Goal: Task Accomplishment & Management: Use online tool/utility

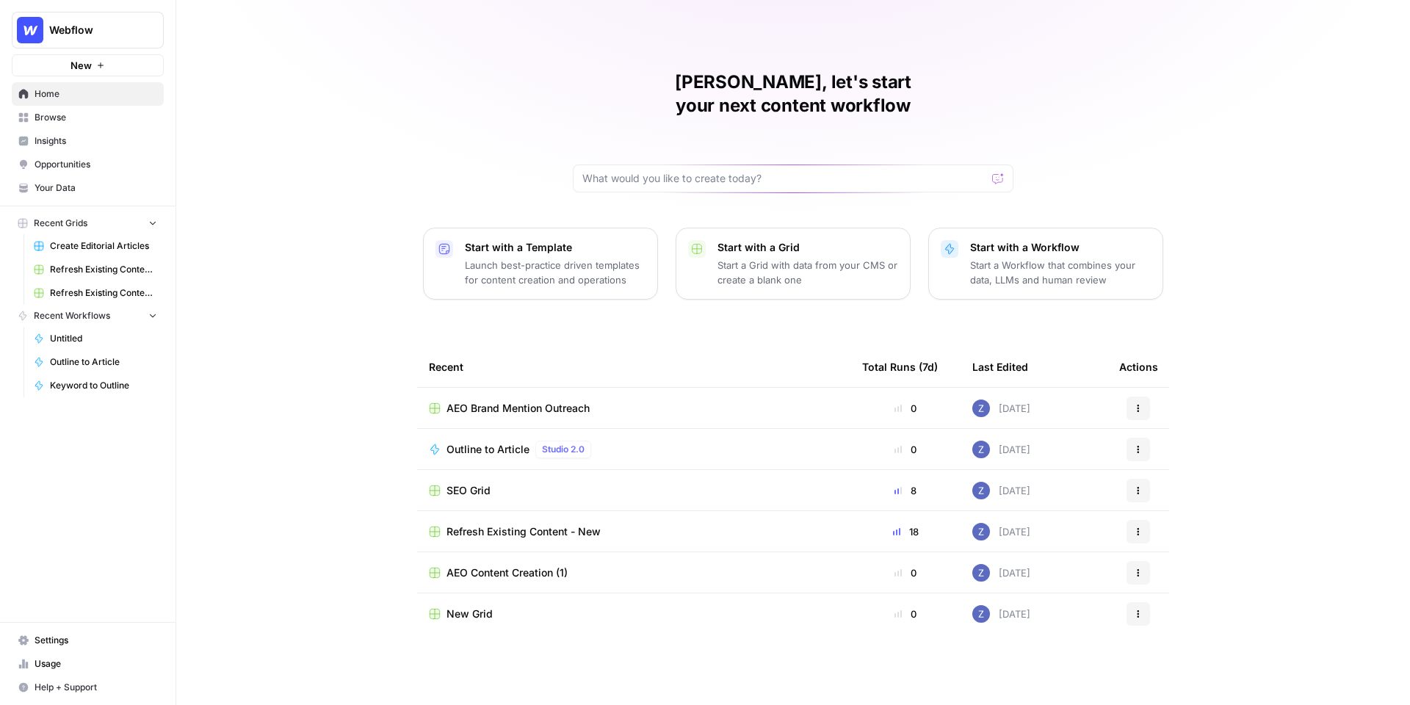
click at [106, 41] on button "Webflow" at bounding box center [88, 30] width 152 height 37
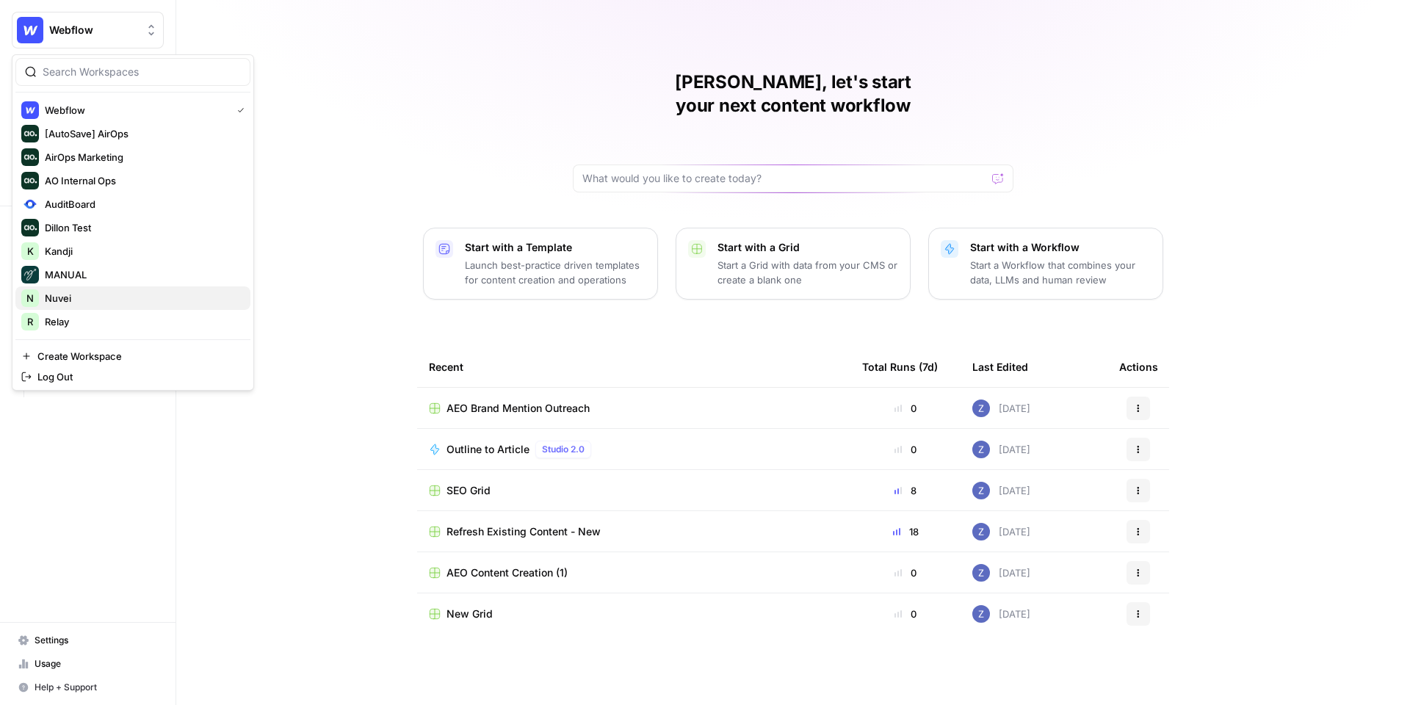
scroll to position [188, 0]
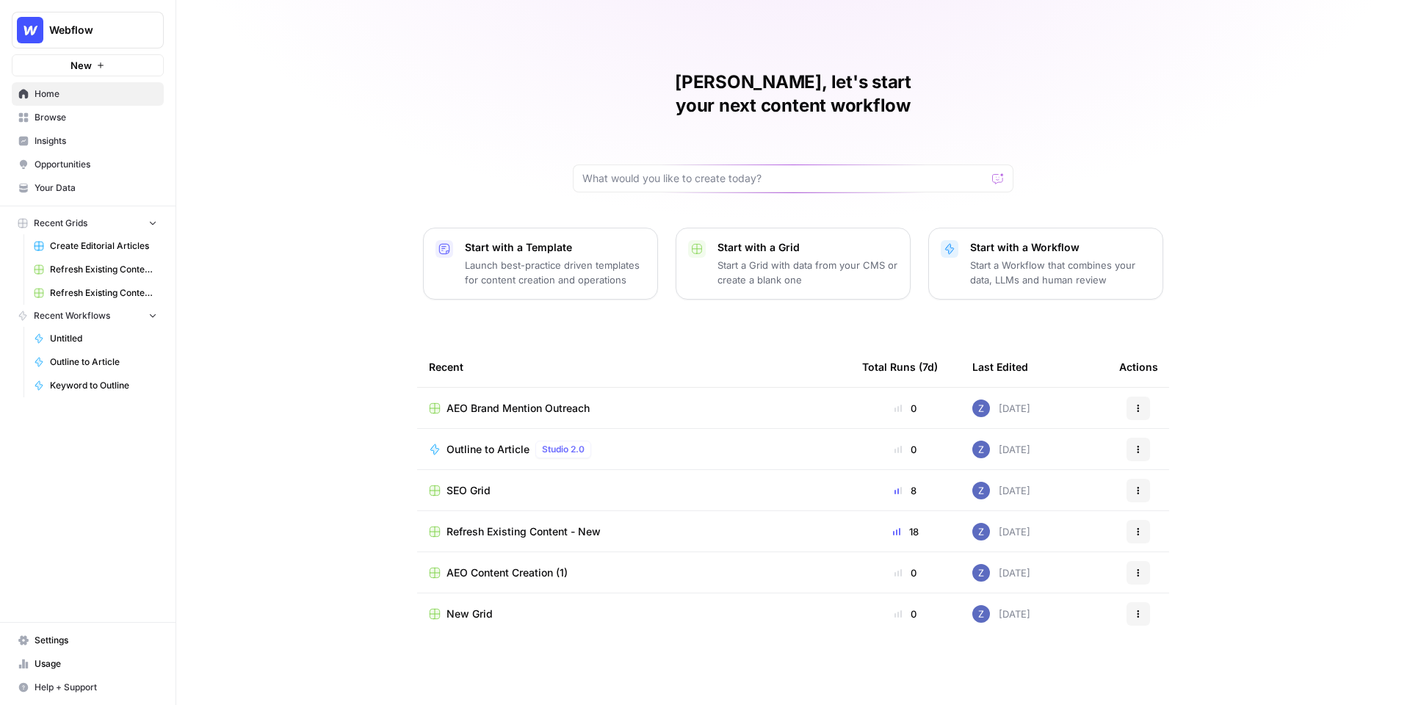
click at [332, 94] on div "Zoë, let's start your next content workflow Start with a Template Launch best-p…" at bounding box center [793, 352] width 1234 height 705
click at [129, 27] on span "Webflow" at bounding box center [93, 30] width 89 height 15
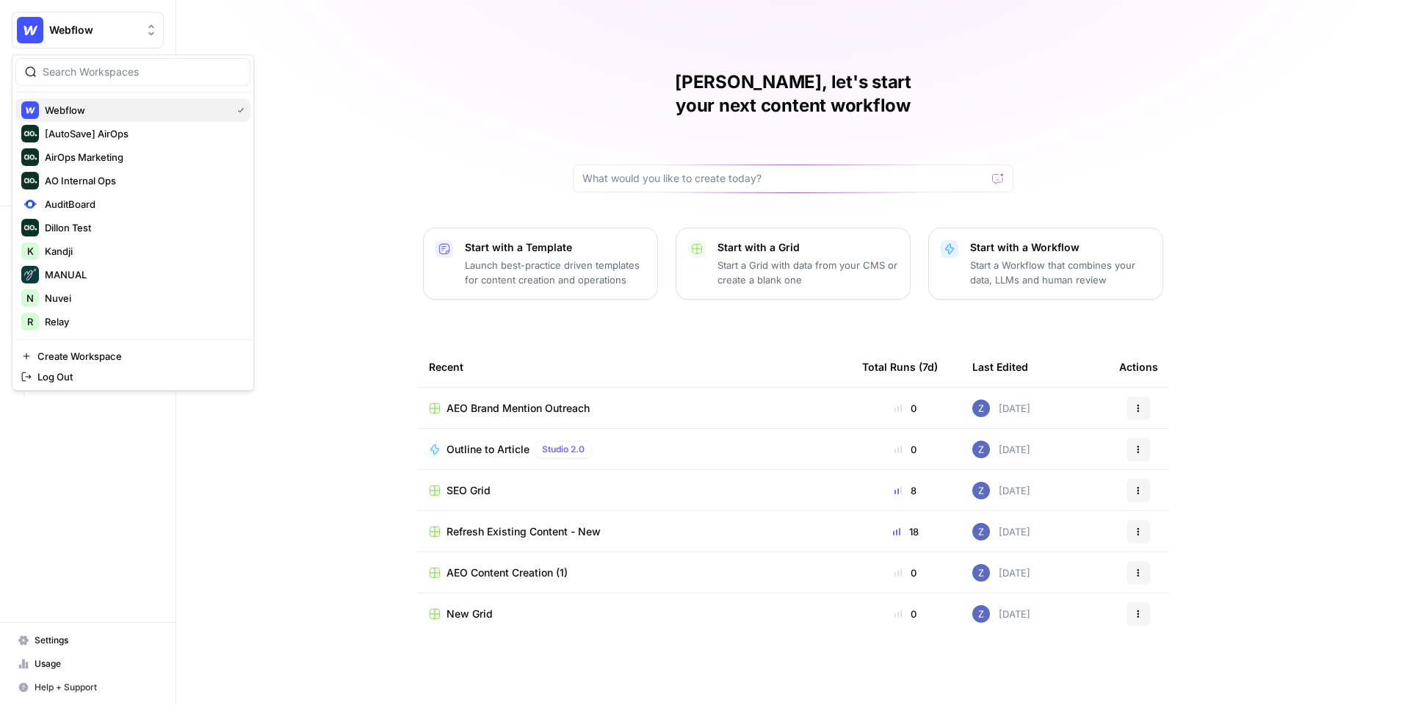
click at [127, 106] on span "Webflow" at bounding box center [135, 110] width 181 height 15
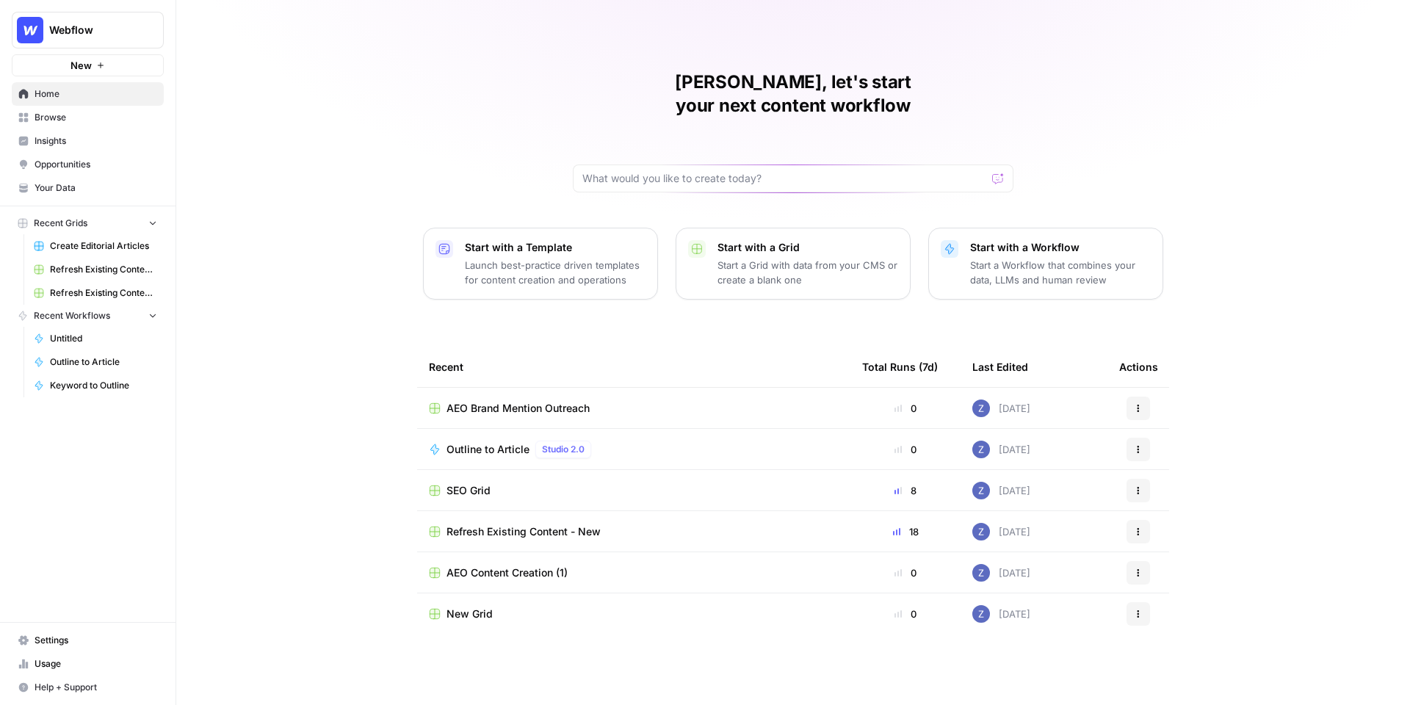
click at [108, 245] on span "Create Editorial Articles" at bounding box center [103, 245] width 107 height 13
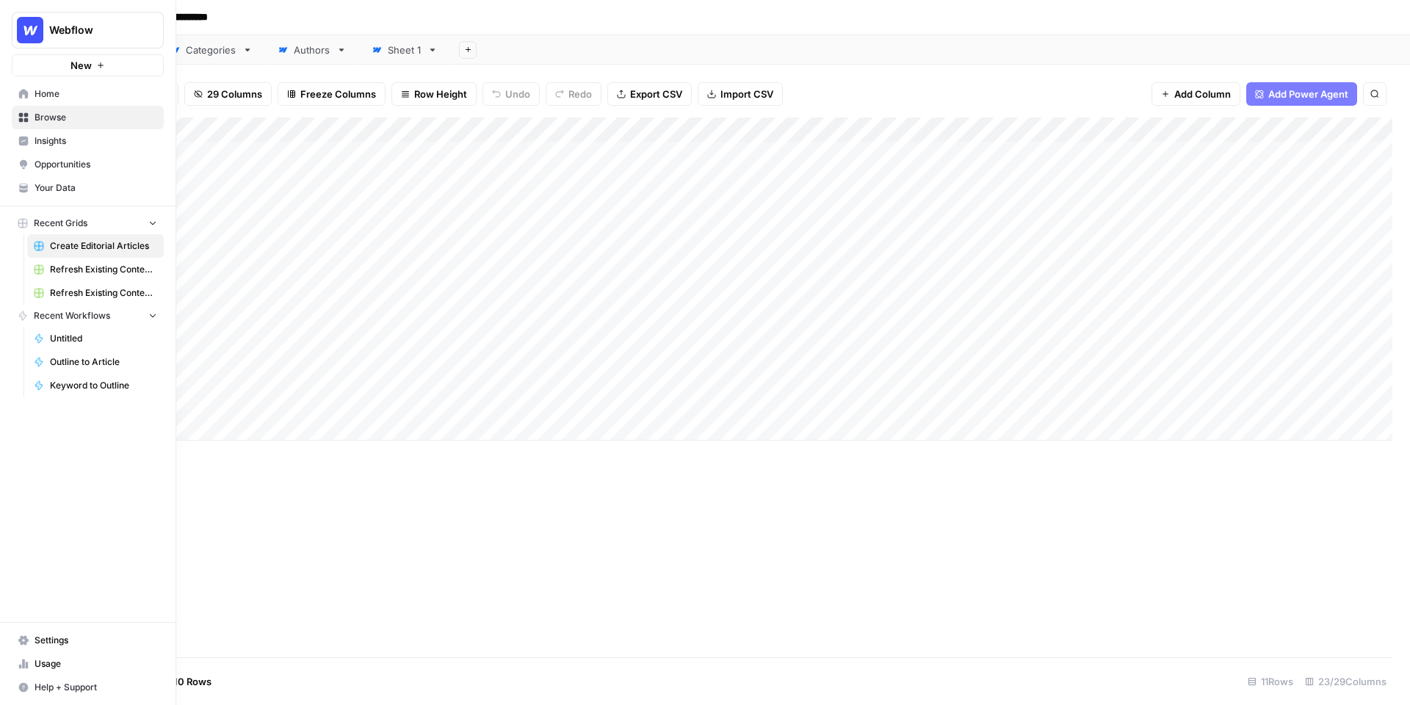
click at [58, 28] on span "Webflow" at bounding box center [93, 30] width 89 height 15
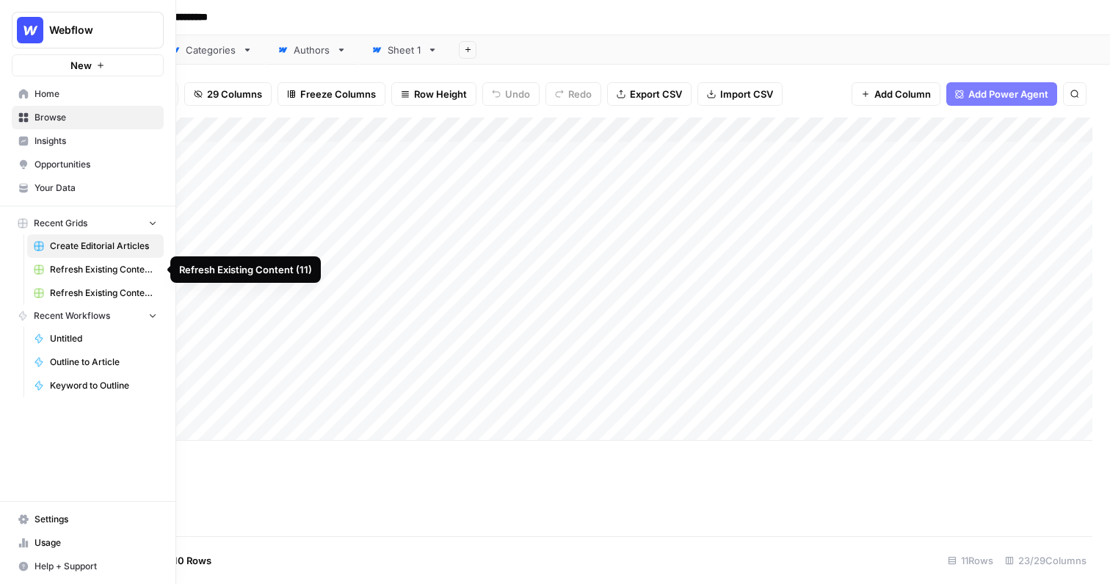
click at [107, 268] on span "Refresh Existing Content (11)" at bounding box center [103, 269] width 107 height 13
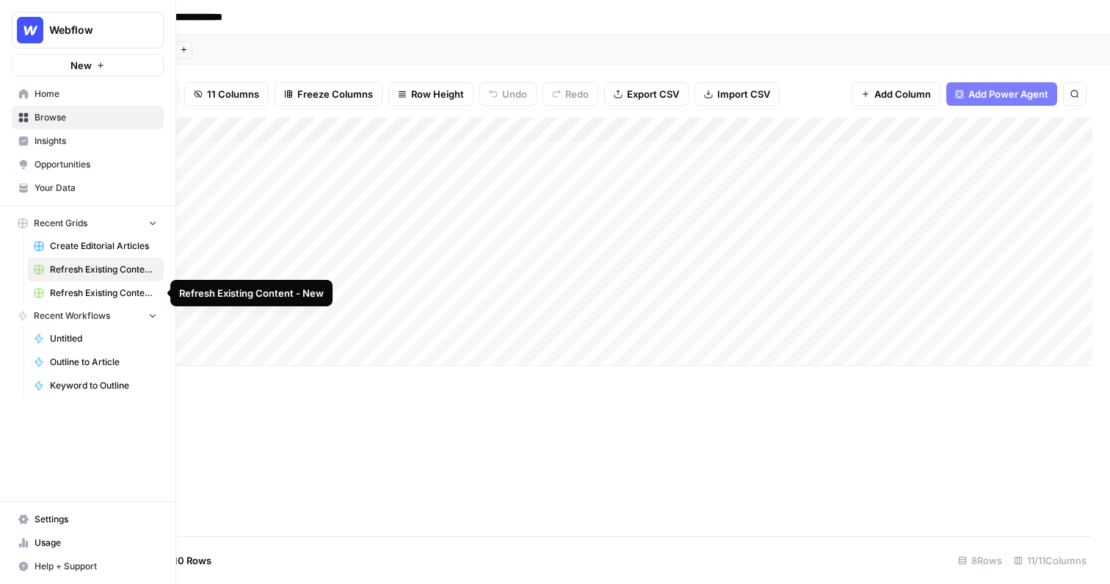
click at [108, 295] on span "Refresh Existing Content - New" at bounding box center [103, 292] width 107 height 13
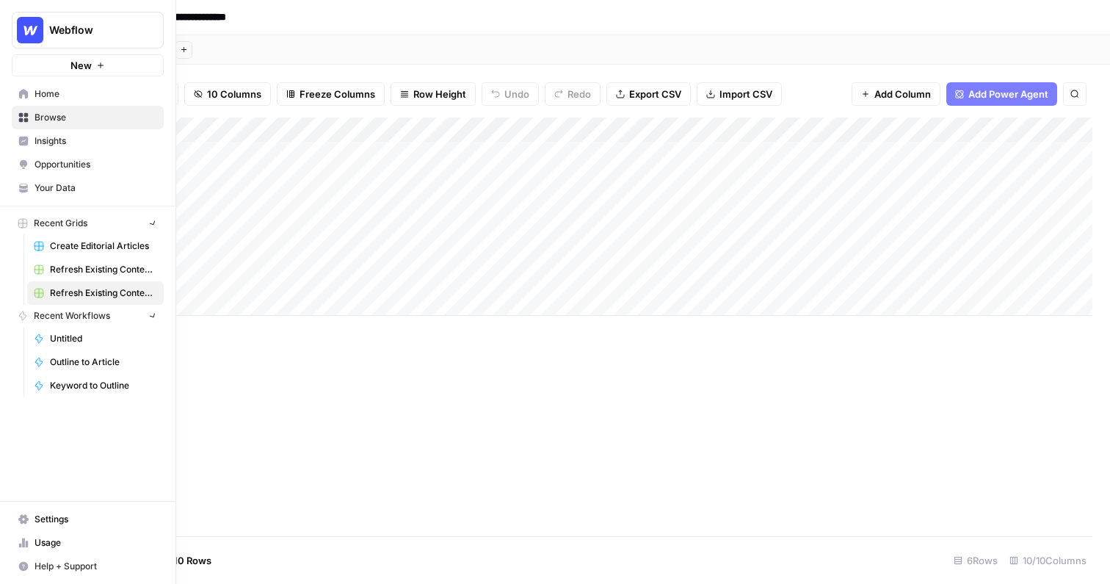
click at [27, 35] on img "Workspace: Webflow" at bounding box center [30, 30] width 26 height 26
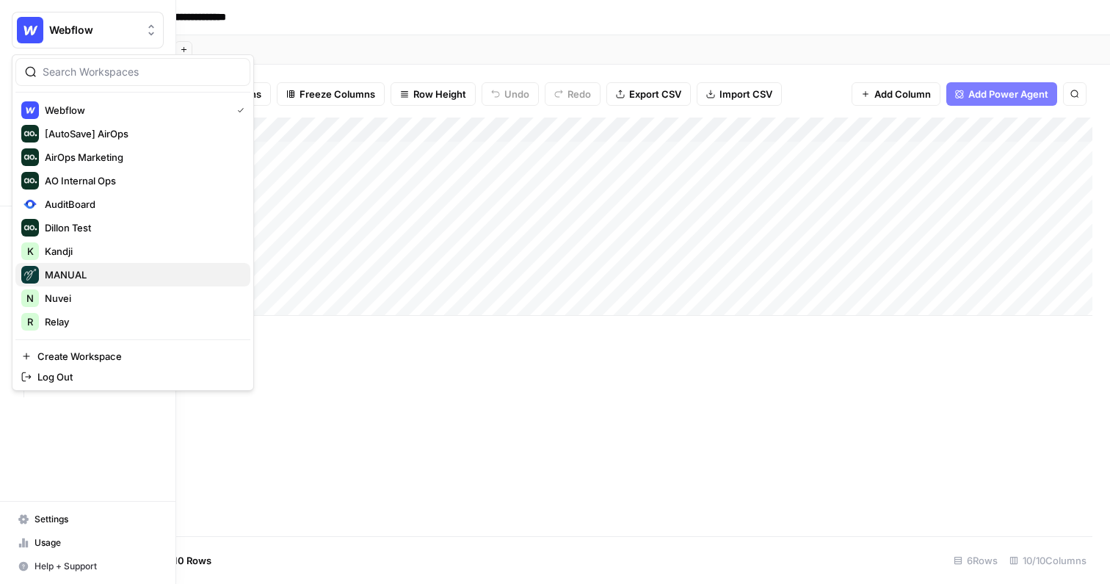
scroll to position [188, 0]
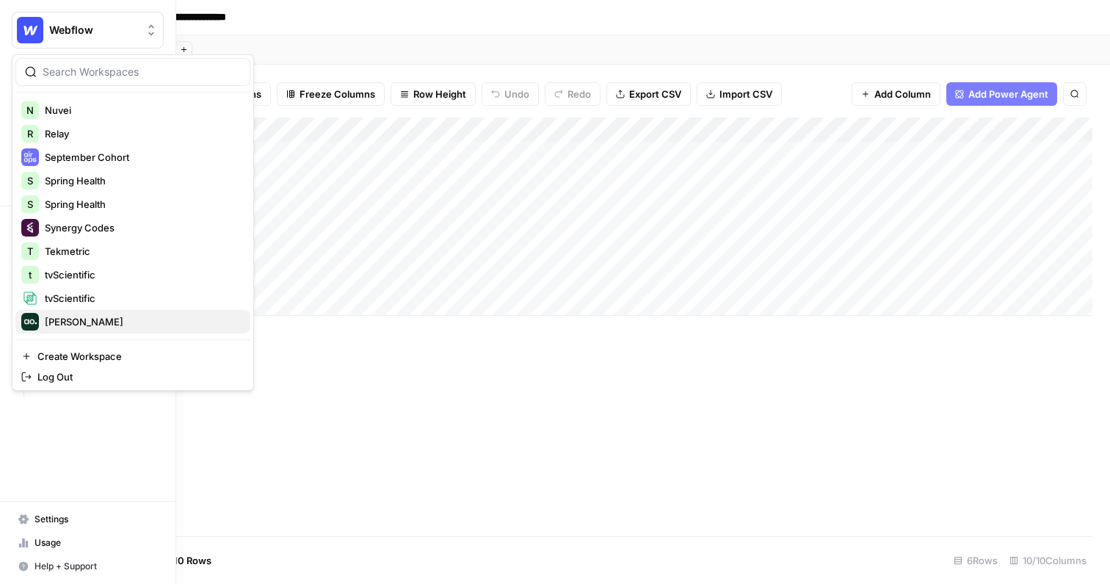
click at [85, 317] on span "[PERSON_NAME]" at bounding box center [142, 321] width 194 height 15
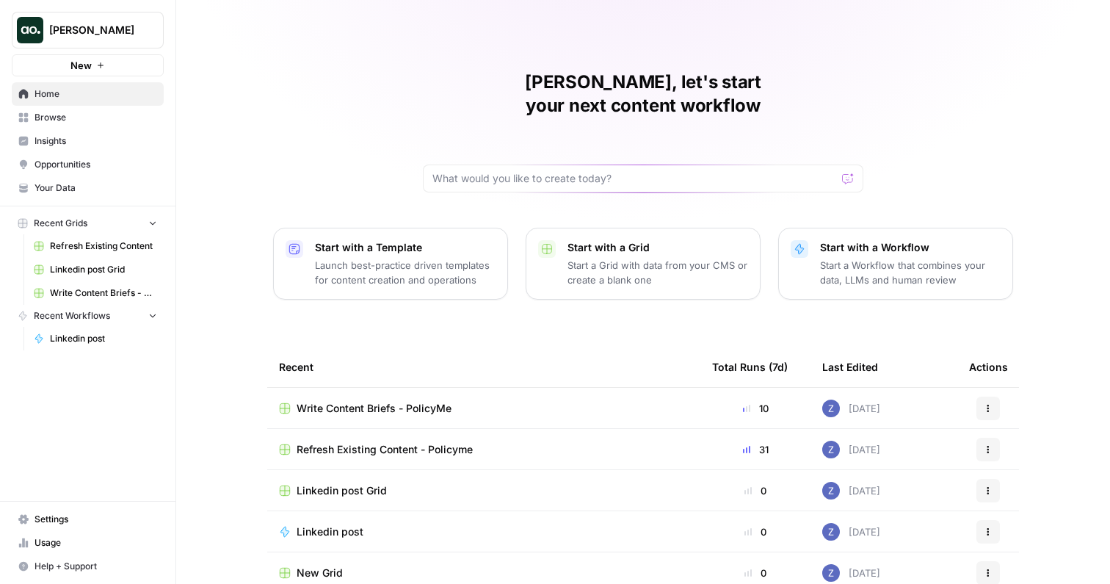
click at [102, 290] on span "Write Content Briefs - PolicyMe" at bounding box center [103, 292] width 107 height 13
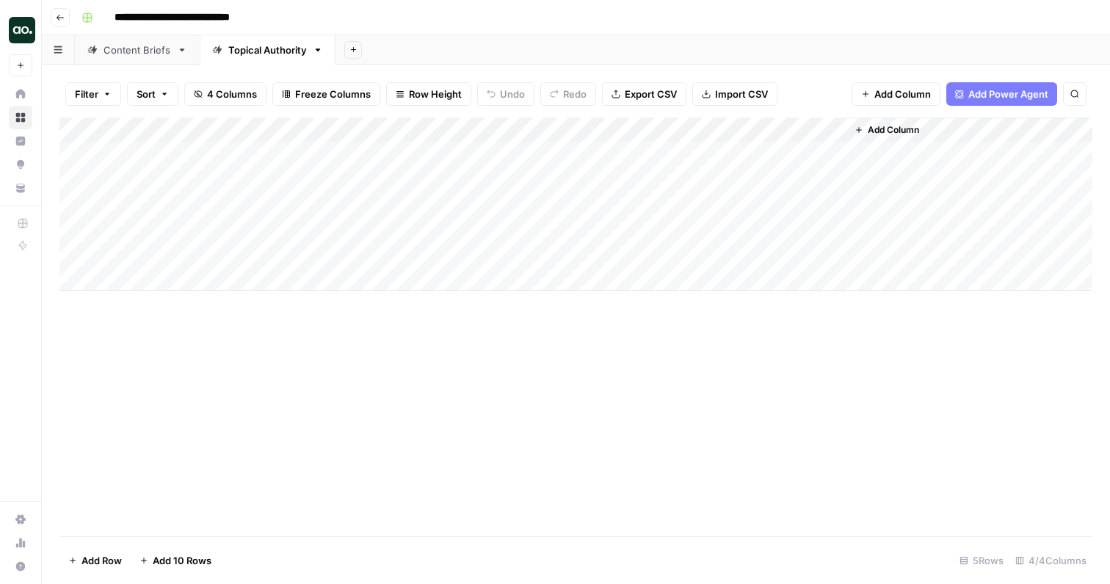
click at [256, 19] on input "**********" at bounding box center [193, 17] width 170 height 23
click at [271, 19] on input "**********" at bounding box center [193, 17] width 170 height 23
type input "**********"
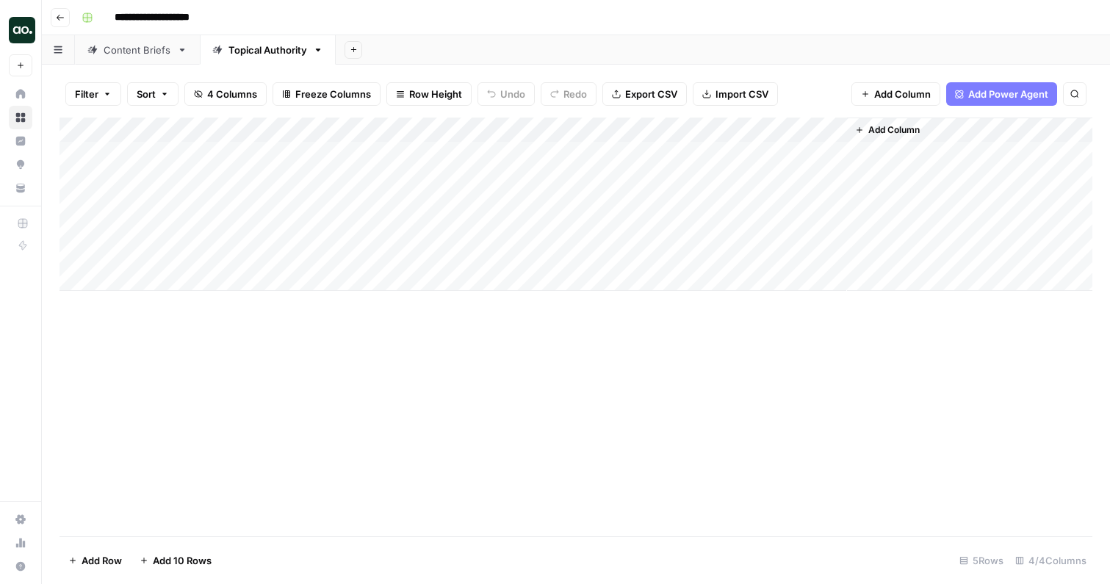
click at [151, 57] on link "Content Briefs" at bounding box center [137, 49] width 125 height 29
click at [486, 131] on div "Add Column" at bounding box center [575, 203] width 1032 height 173
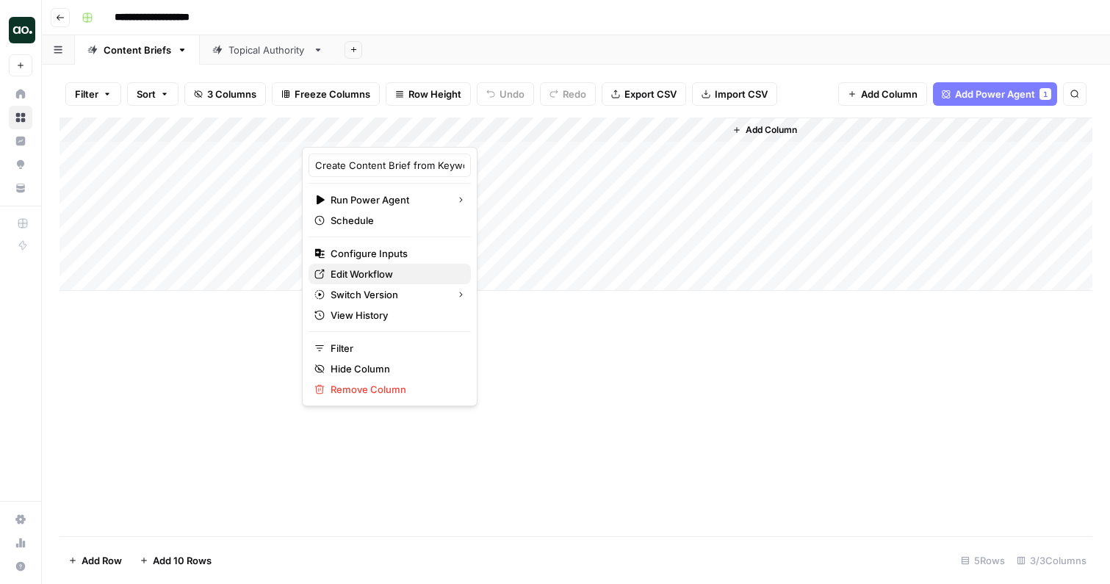
click at [378, 275] on span "Edit Workflow" at bounding box center [394, 274] width 129 height 15
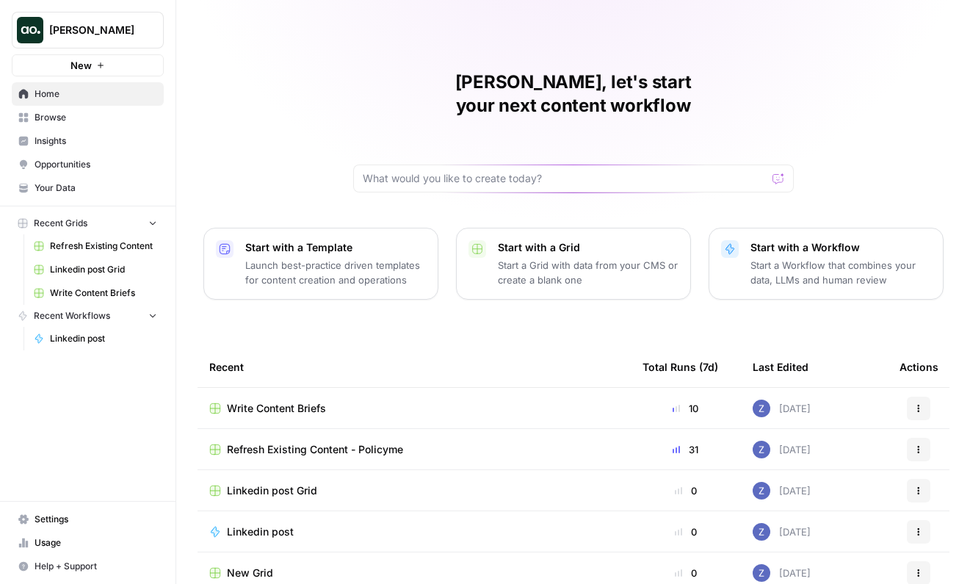
click at [76, 186] on span "Your Data" at bounding box center [96, 187] width 123 height 13
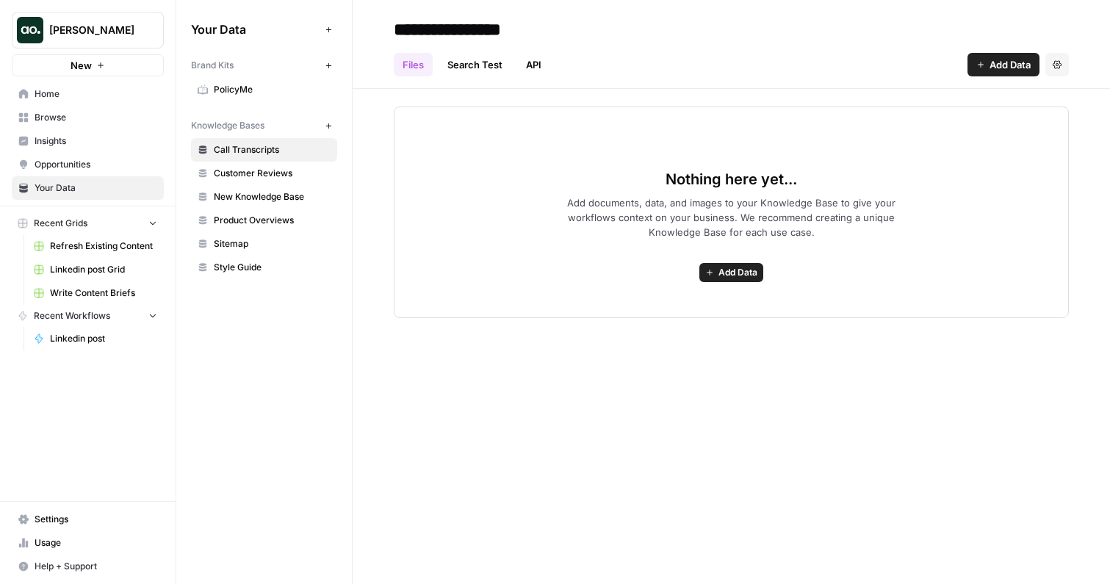
click at [79, 95] on span "Home" at bounding box center [96, 93] width 123 height 13
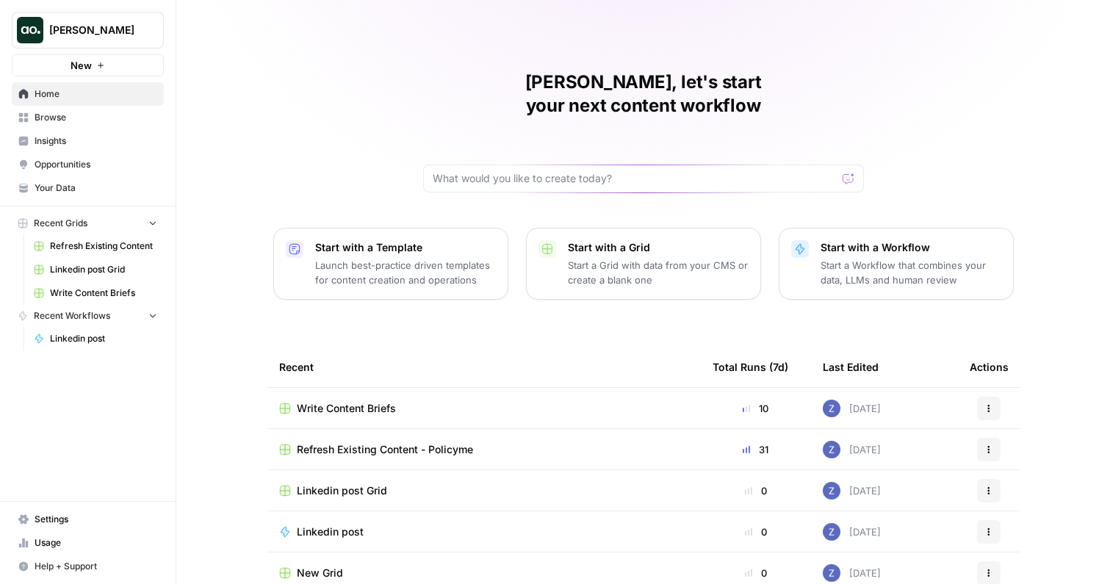
click at [96, 70] on button "New" at bounding box center [88, 65] width 152 height 22
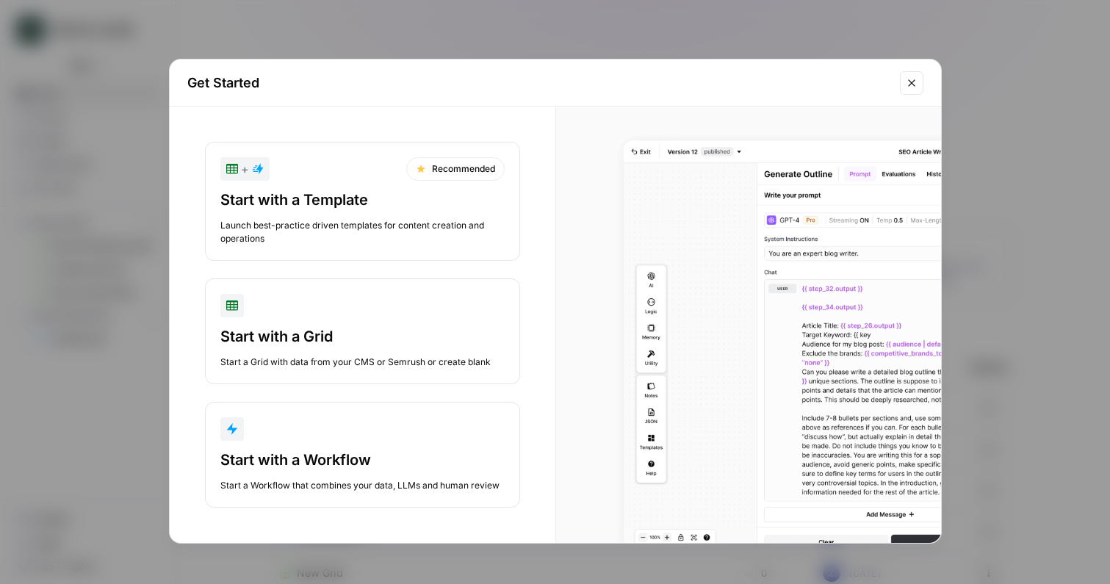
click at [309, 463] on div "Start with a Workflow" at bounding box center [362, 459] width 284 height 21
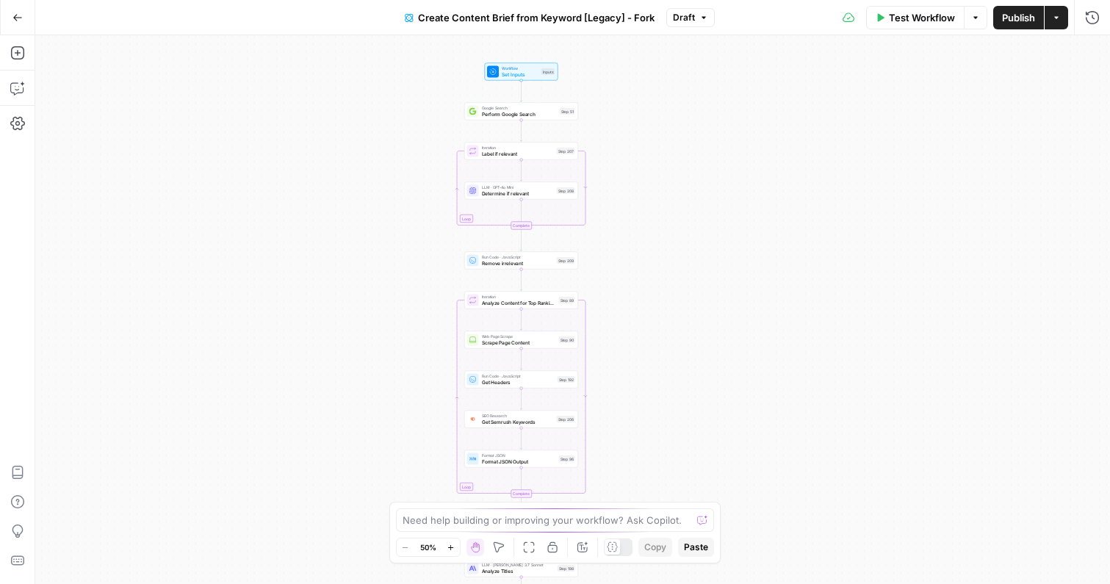
drag, startPoint x: 473, startPoint y: 93, endPoint x: 418, endPoint y: 309, distance: 222.8
click at [418, 310] on div "Workflow Set Inputs Inputs Google Search Perform Google Search Step 51 Loop Ite…" at bounding box center [572, 309] width 1074 height 549
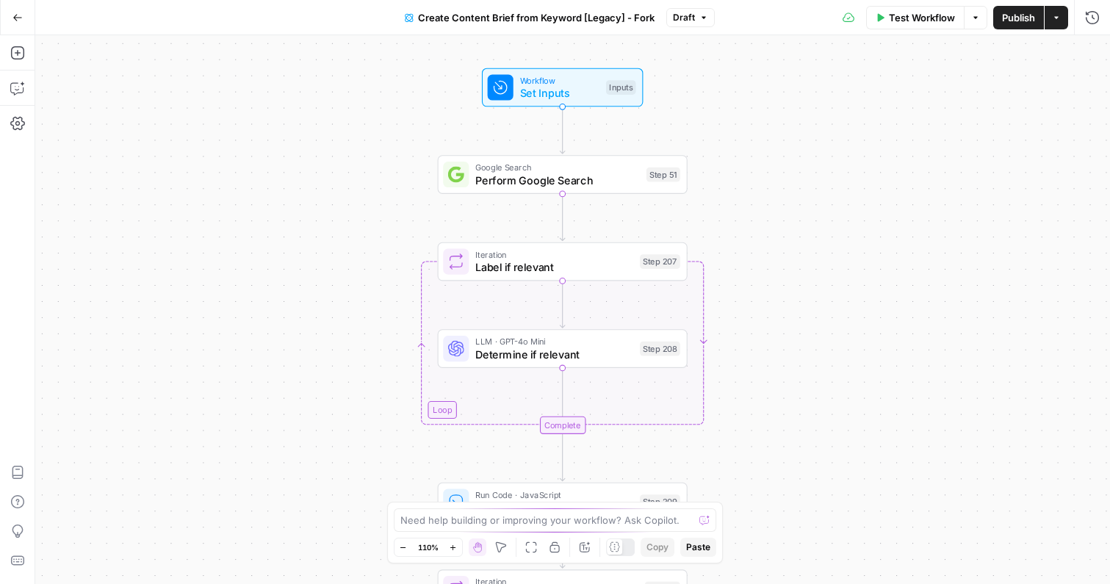
drag, startPoint x: 771, startPoint y: 128, endPoint x: 745, endPoint y: 291, distance: 165.0
click at [745, 292] on div "Workflow Set Inputs Inputs Google Search Perform Google Search Step 51 Loop Ite…" at bounding box center [572, 309] width 1074 height 549
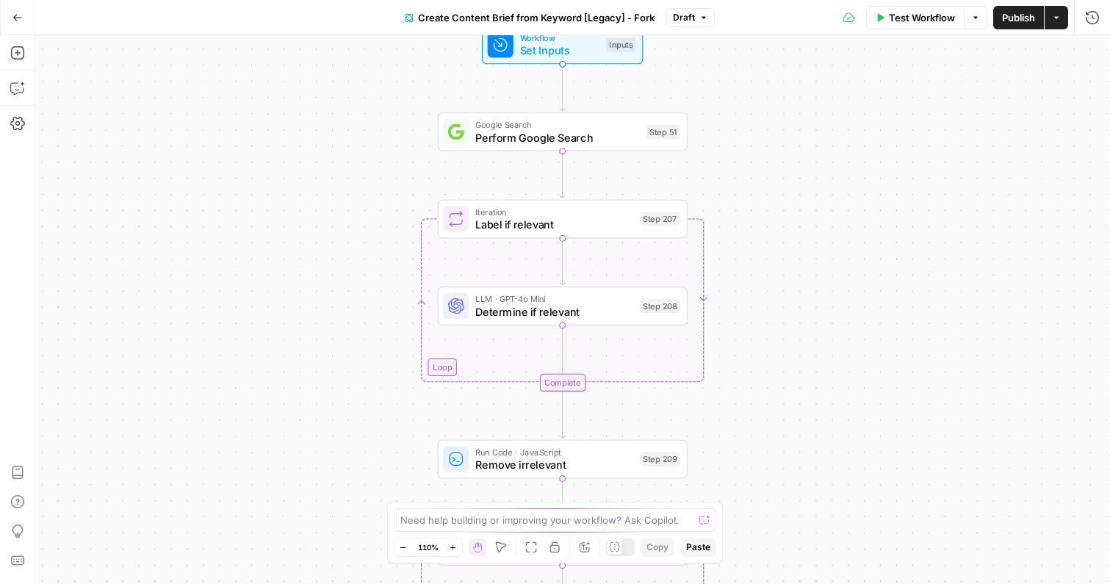
drag, startPoint x: 760, startPoint y: 318, endPoint x: 760, endPoint y: 214, distance: 103.5
click at [760, 214] on div "Workflow Set Inputs Inputs Google Search Perform Google Search Step 51 Loop Ite…" at bounding box center [572, 309] width 1074 height 549
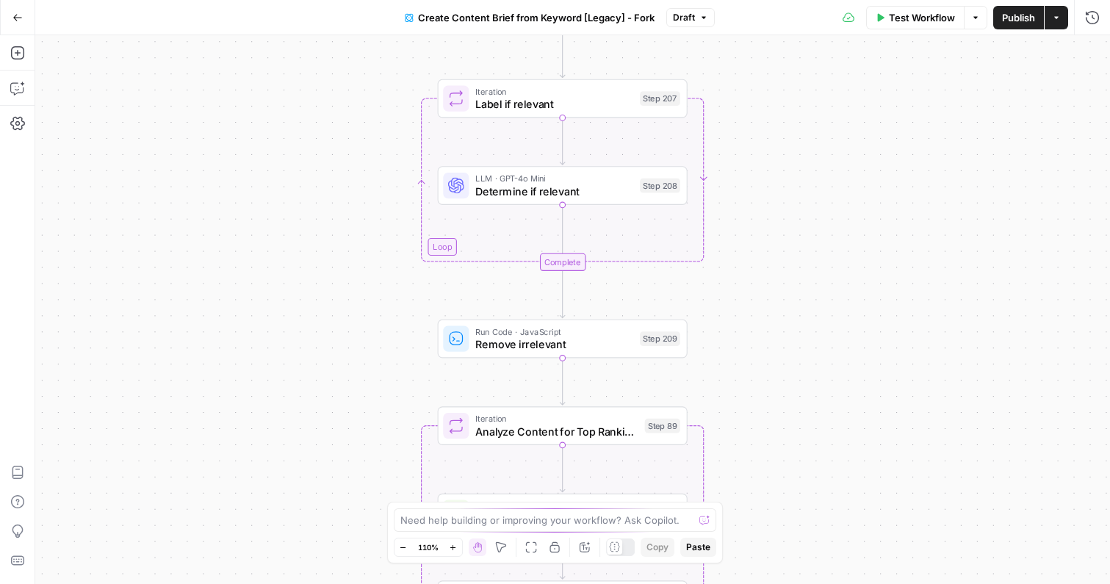
drag, startPoint x: 730, startPoint y: 380, endPoint x: 728, endPoint y: 237, distance: 143.2
click at [729, 237] on div "Workflow Set Inputs Inputs Google Search Perform Google Search Step 51 Loop Ite…" at bounding box center [572, 309] width 1074 height 549
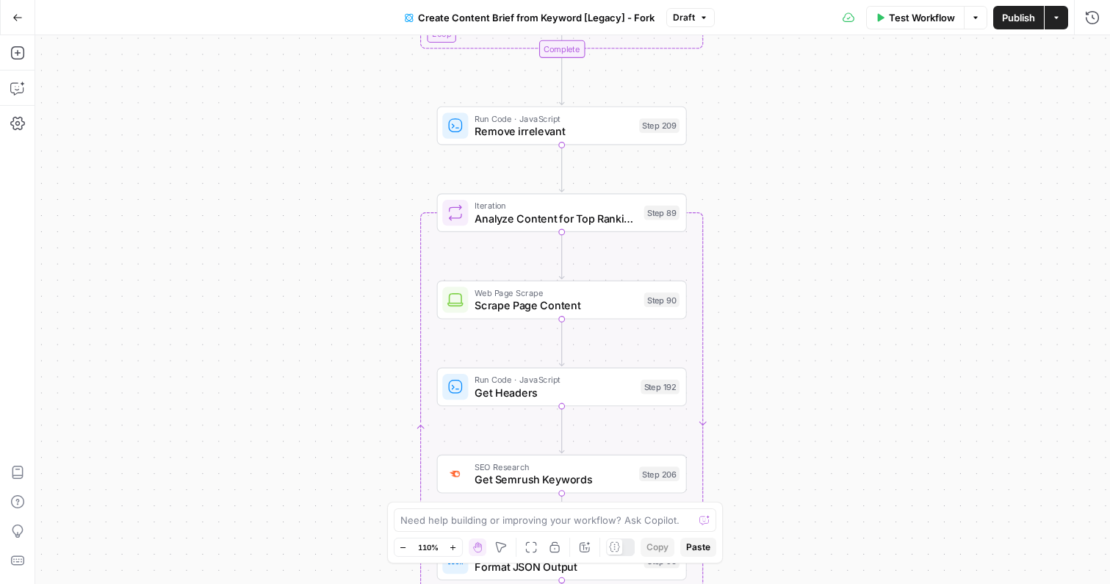
drag, startPoint x: 709, startPoint y: 336, endPoint x: 706, endPoint y: 123, distance: 213.0
click at [707, 123] on div "Workflow Set Inputs Inputs Google Search Perform Google Search Step 51 Loop Ite…" at bounding box center [572, 309] width 1074 height 549
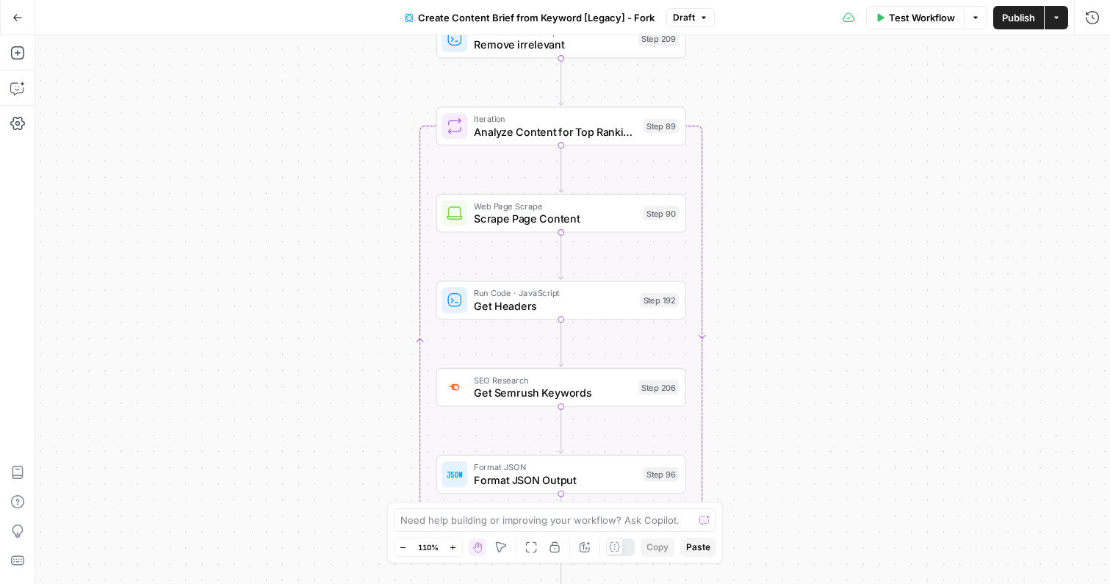
drag, startPoint x: 748, startPoint y: 270, endPoint x: 744, endPoint y: 124, distance: 145.4
click at [744, 124] on div "Workflow Set Inputs Inputs Google Search Perform Google Search Step 51 Loop Ite…" at bounding box center [572, 309] width 1074 height 549
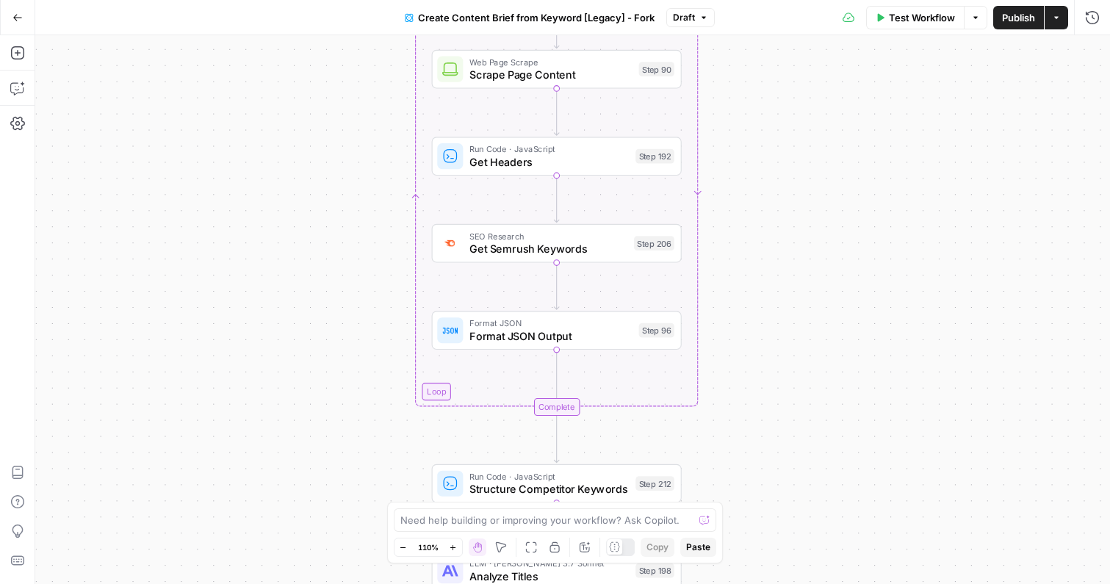
drag, startPoint x: 742, startPoint y: 234, endPoint x: 741, endPoint y: 37, distance: 196.8
click at [741, 37] on div "Workflow Set Inputs Inputs Google Search Perform Google Search Step 51 Loop Ite…" at bounding box center [572, 309] width 1074 height 549
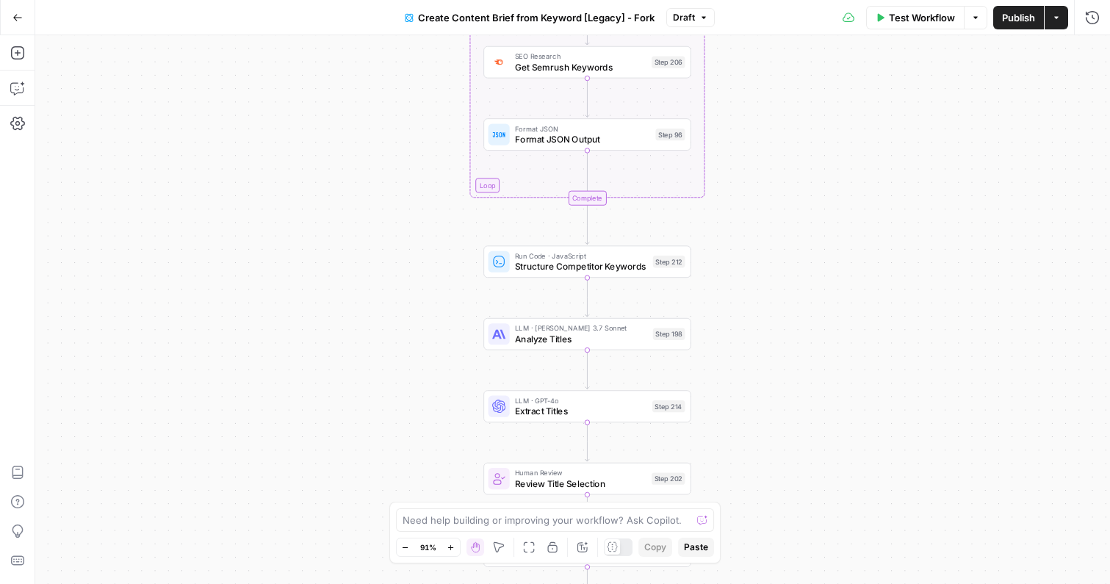
click at [23, 20] on button "Go Back" at bounding box center [17, 17] width 26 height 26
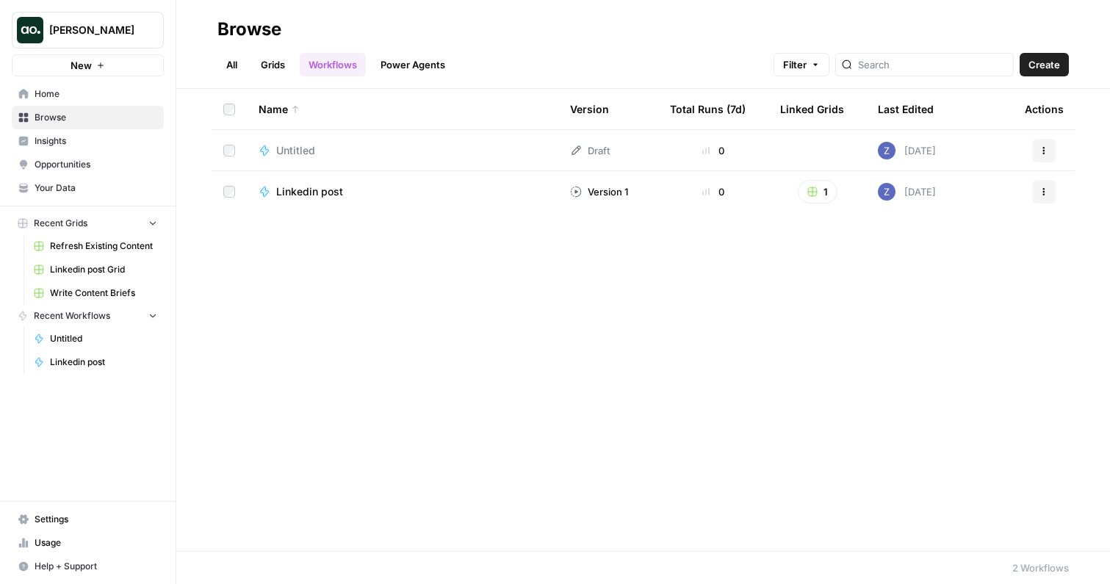
click at [63, 543] on span "Usage" at bounding box center [96, 542] width 123 height 13
